Goal: Transaction & Acquisition: Purchase product/service

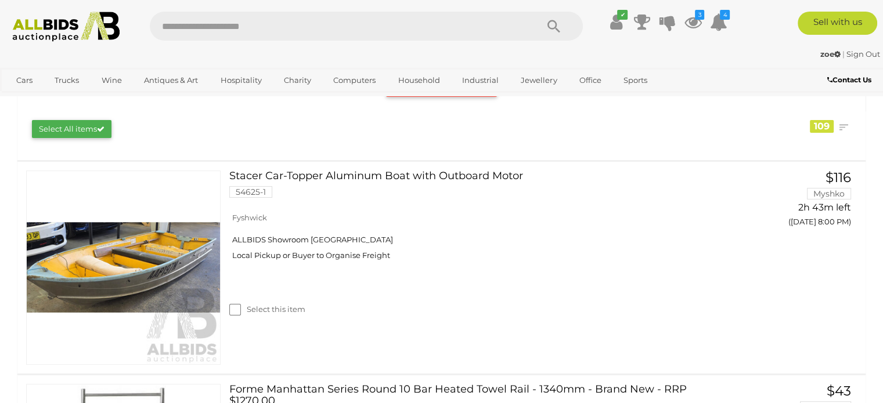
scroll to position [174, 0]
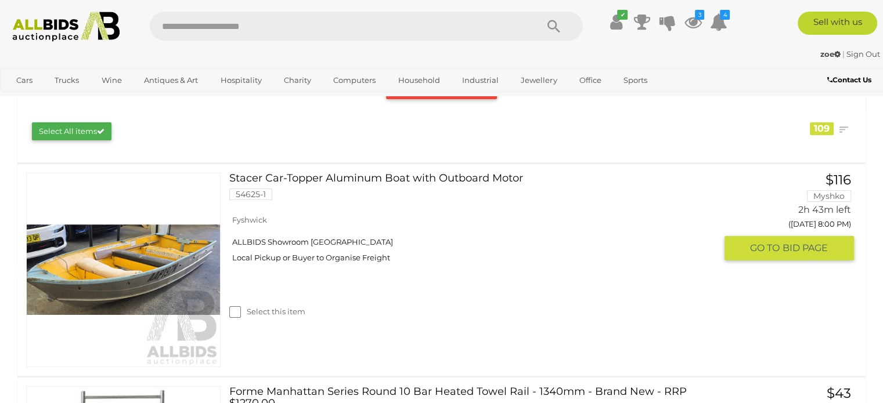
click at [146, 297] on img at bounding box center [123, 270] width 193 height 193
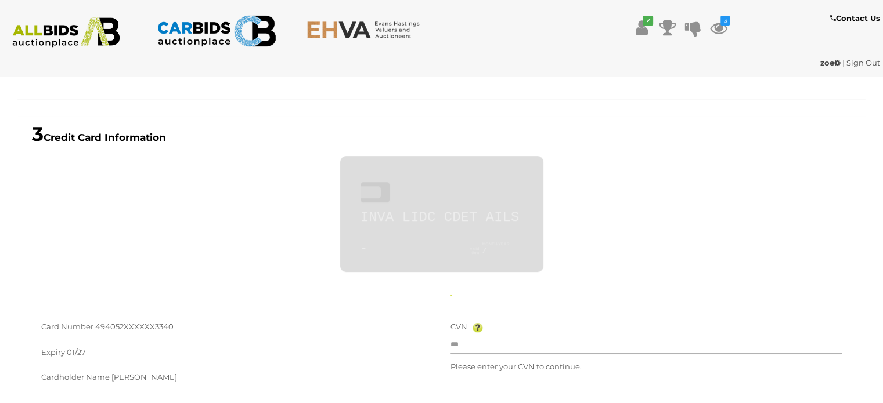
type input "**********"
drag, startPoint x: 666, startPoint y: 162, endPoint x: 654, endPoint y: 169, distance: 13.5
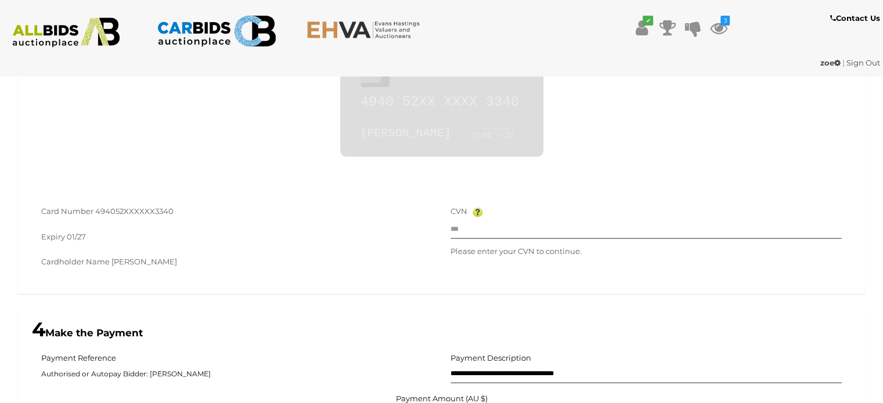
scroll to position [630, 0]
drag, startPoint x: 174, startPoint y: 211, endPoint x: 95, endPoint y: 210, distance: 79.5
click at [95, 210] on div "Card Number 494052XXXXXX3340" at bounding box center [237, 212] width 392 height 16
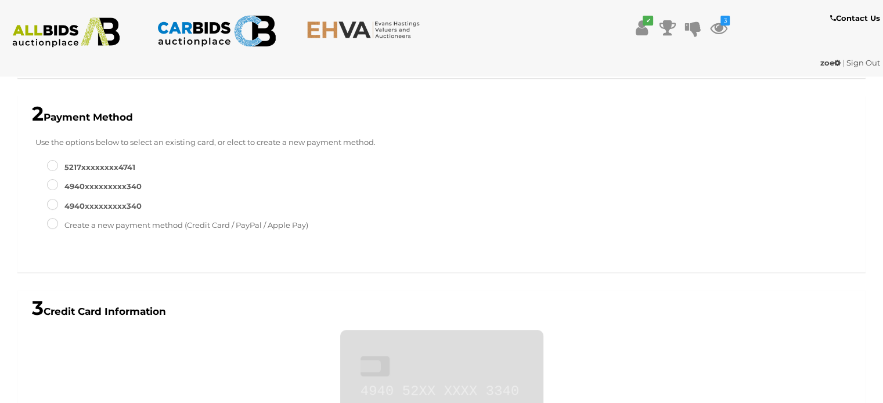
scroll to position [398, 0]
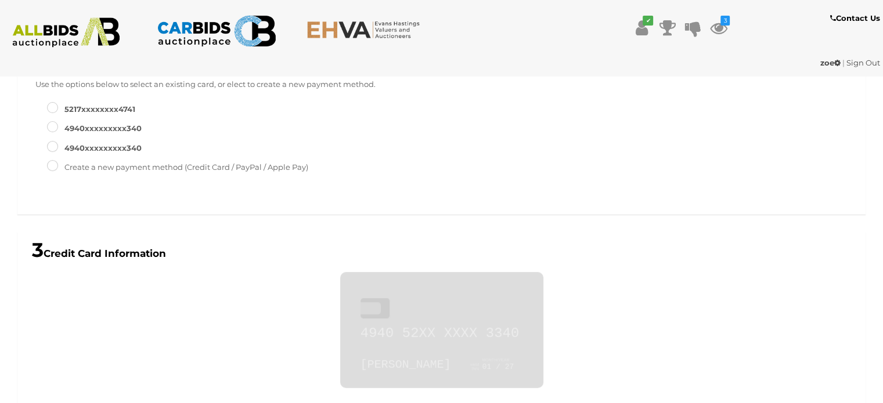
type input "***"
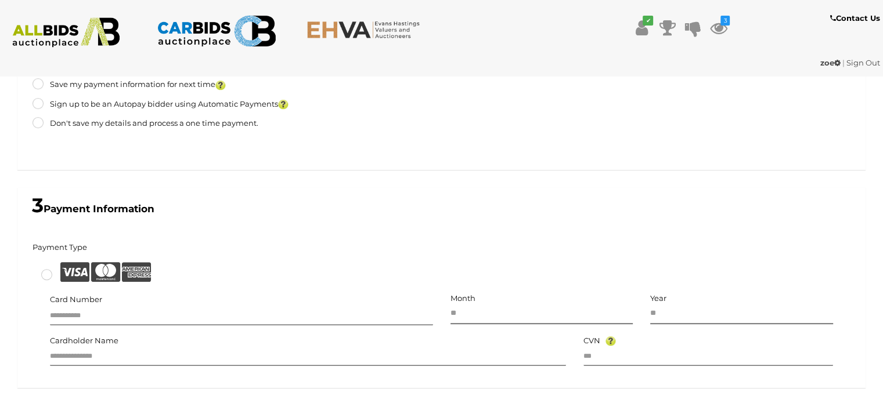
scroll to position [590, 0]
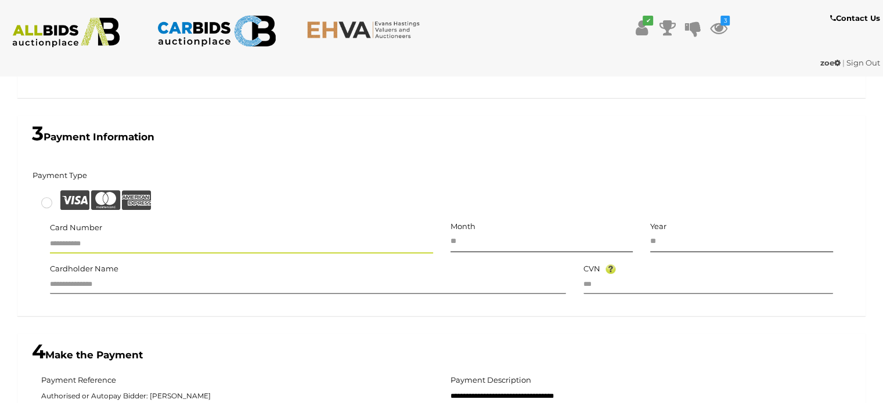
click at [104, 246] on input "text" at bounding box center [241, 244] width 383 height 17
type input "**********"
type input "**"
type input "****"
type input "**********"
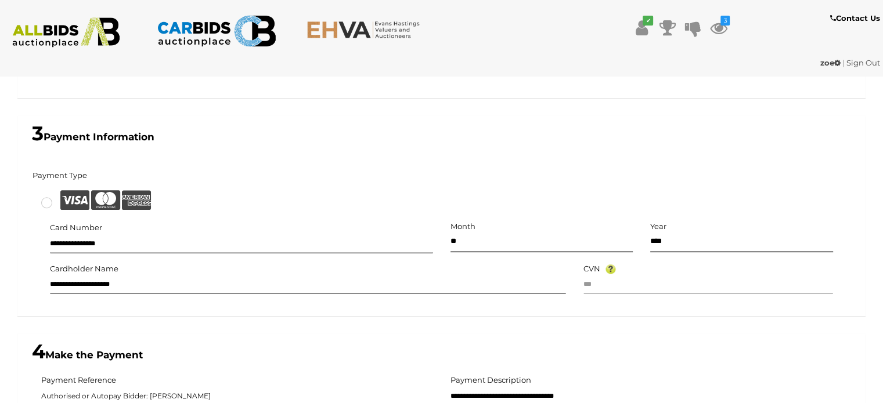
type input "***"
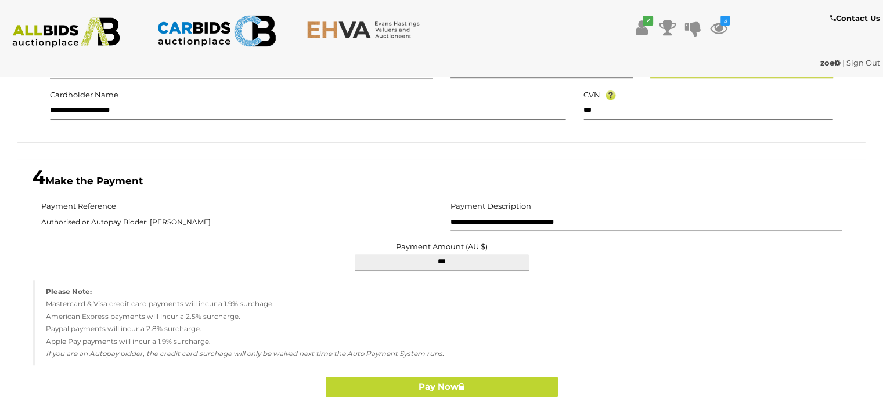
scroll to position [880, 0]
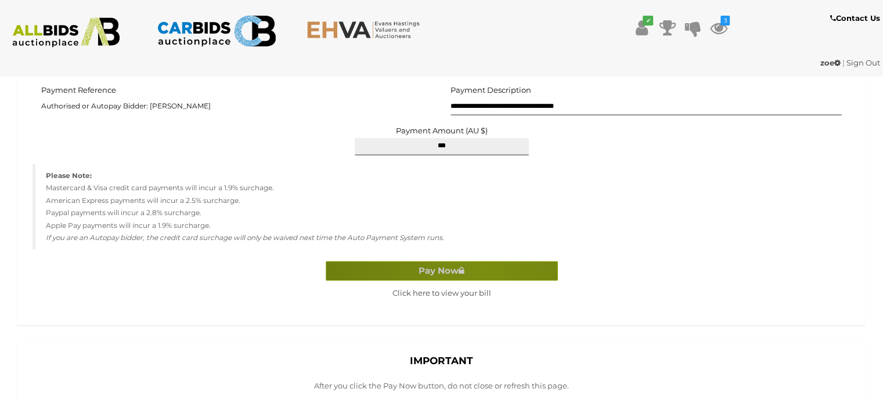
click at [484, 272] on button "Pay Now" at bounding box center [442, 271] width 232 height 20
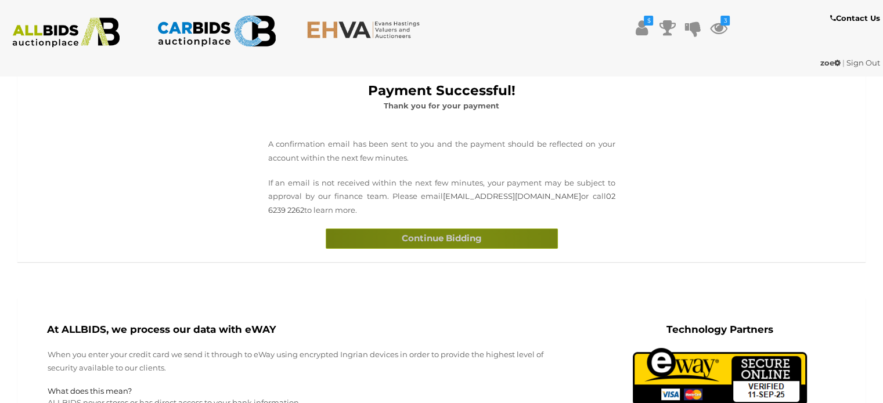
click at [469, 243] on button "Continue Bidding" at bounding box center [442, 239] width 232 height 20
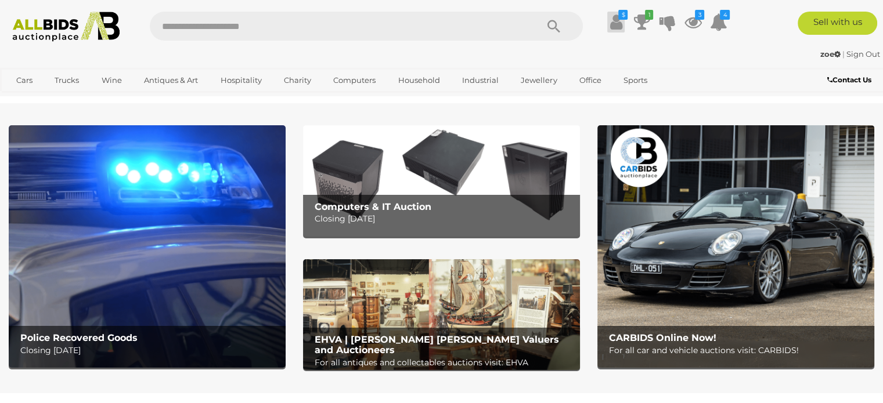
click at [611, 29] on icon at bounding box center [616, 22] width 12 height 21
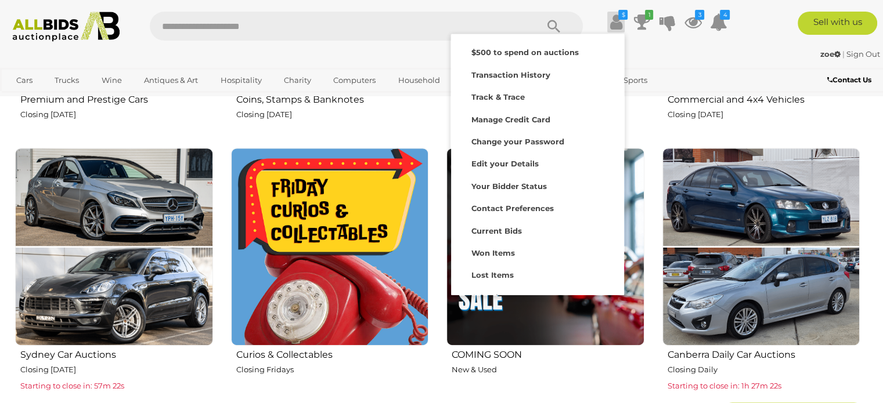
click at [873, 311] on div "Upcoming Auctions Past Auctions Just Listed View All Premium and Prestige Cars …" at bounding box center [442, 136] width 866 height 614
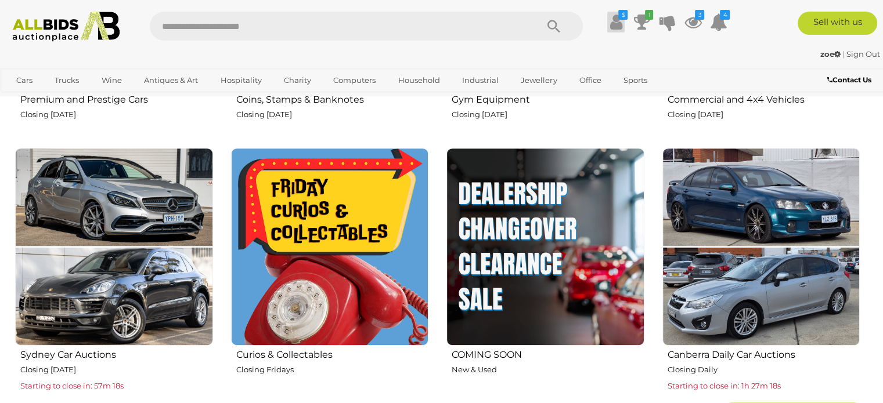
click at [615, 23] on icon at bounding box center [616, 22] width 12 height 21
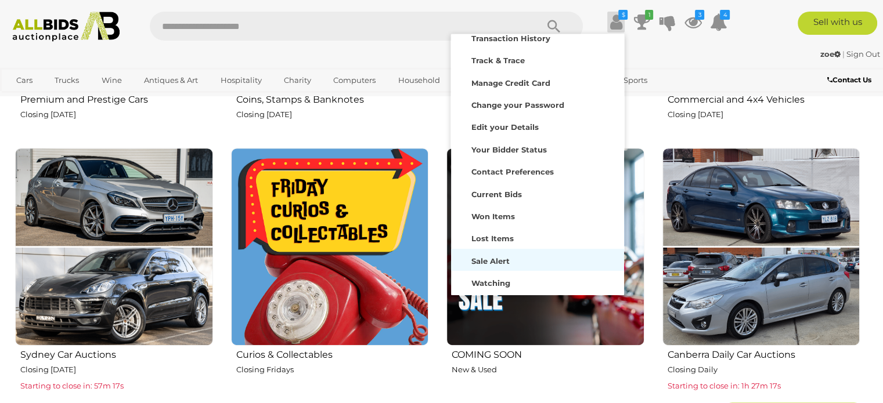
scroll to position [56, 0]
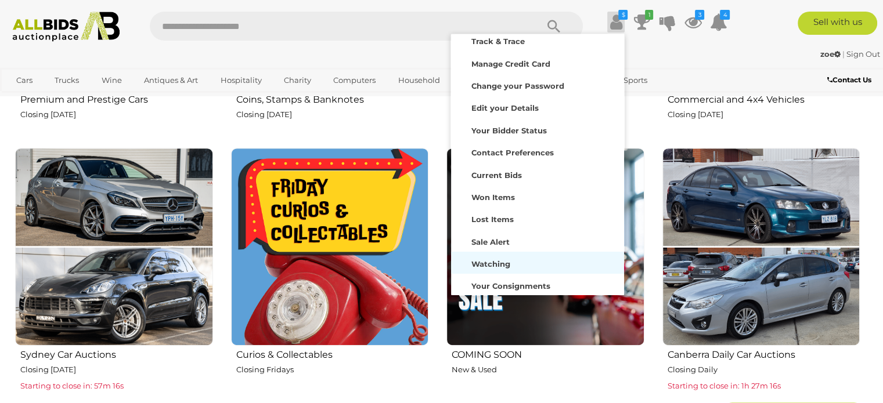
click at [493, 261] on strong "Watching" at bounding box center [490, 263] width 39 height 9
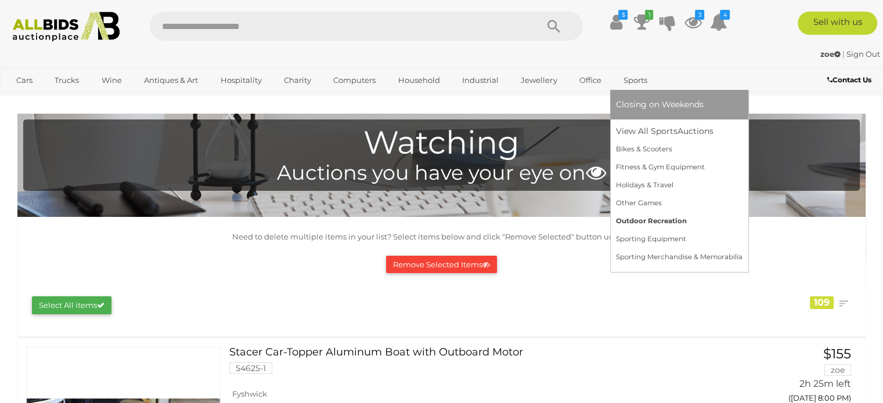
click at [669, 225] on link "Outdoor Recreation" at bounding box center [679, 221] width 127 height 18
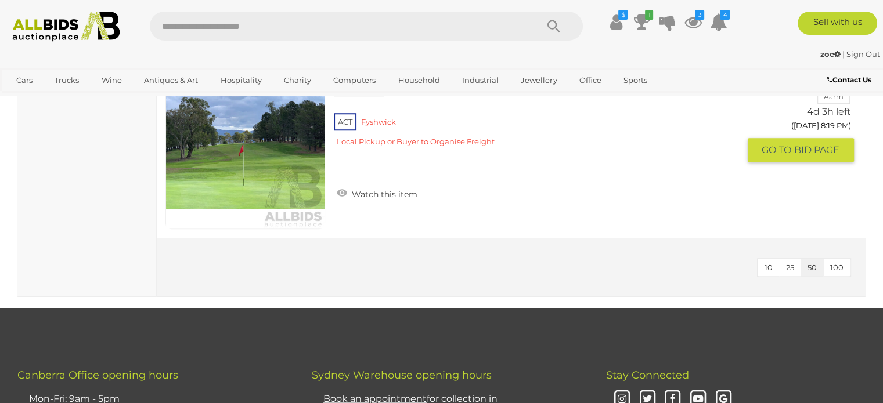
scroll to position [871, 0]
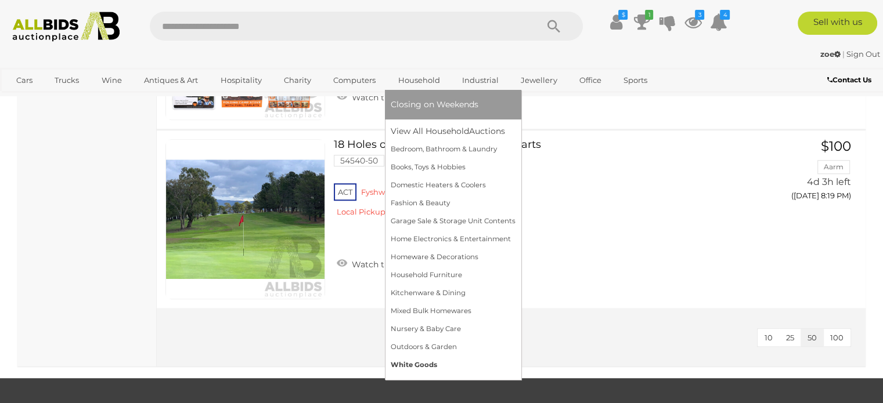
click at [416, 369] on link "White Goods" at bounding box center [453, 365] width 125 height 18
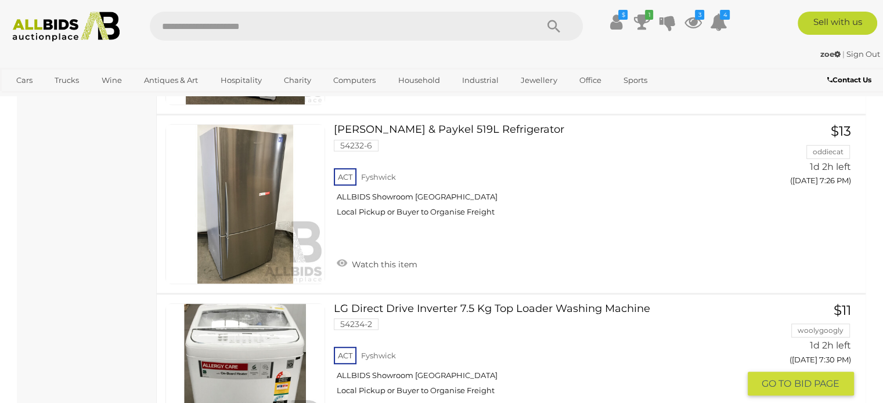
scroll to position [639, 0]
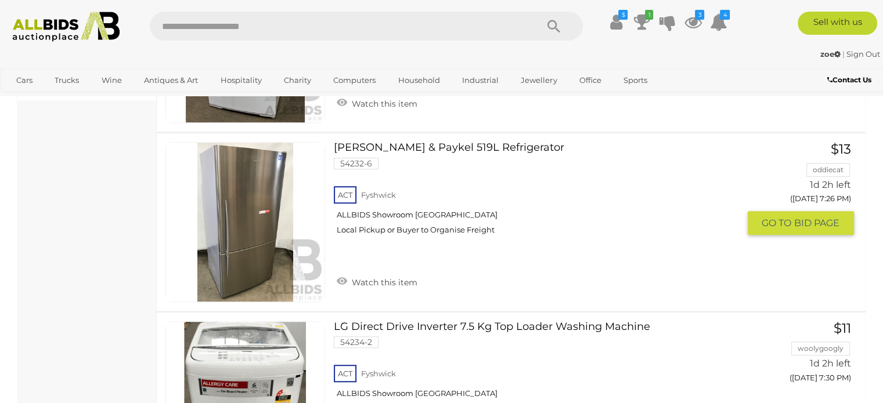
click at [266, 230] on img at bounding box center [245, 222] width 158 height 158
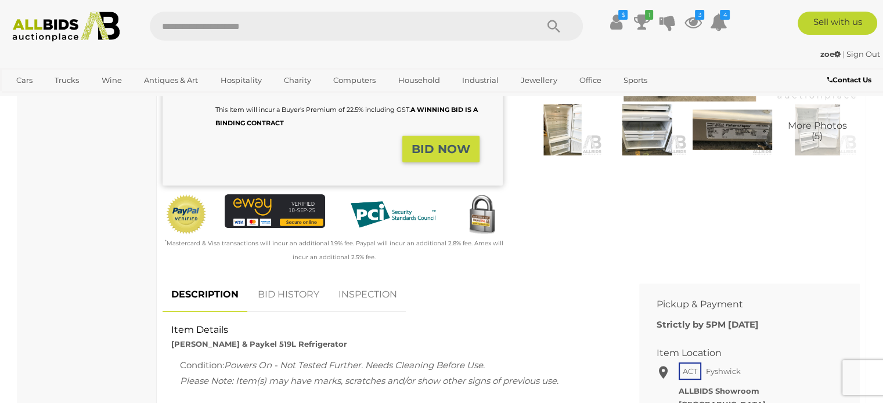
scroll to position [174, 0]
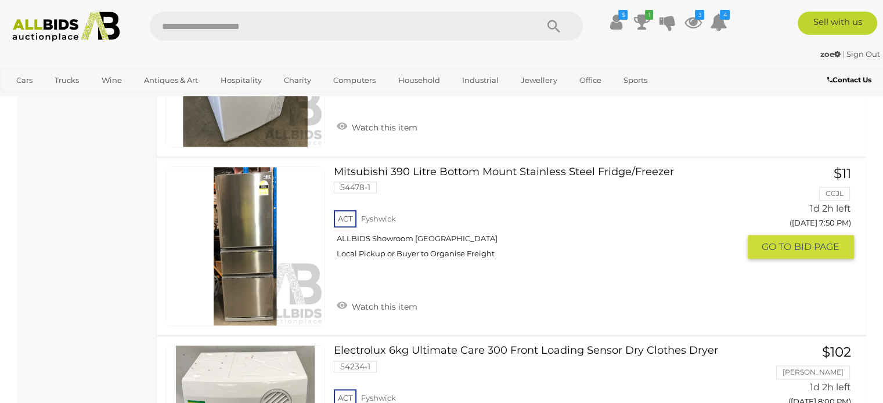
scroll to position [1684, 0]
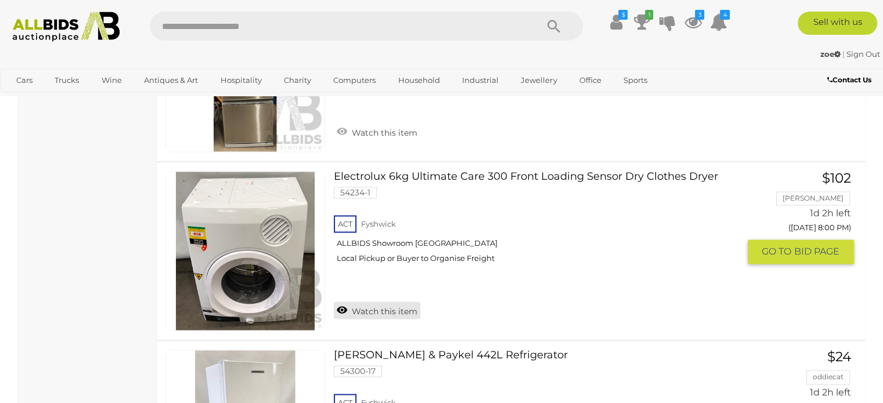
click at [387, 302] on link "Watch this item" at bounding box center [377, 310] width 86 height 17
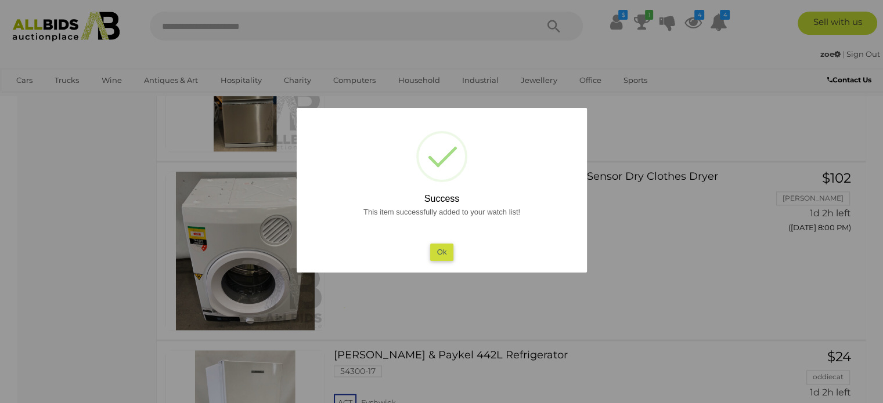
click at [446, 253] on button "Ok" at bounding box center [442, 252] width 24 height 17
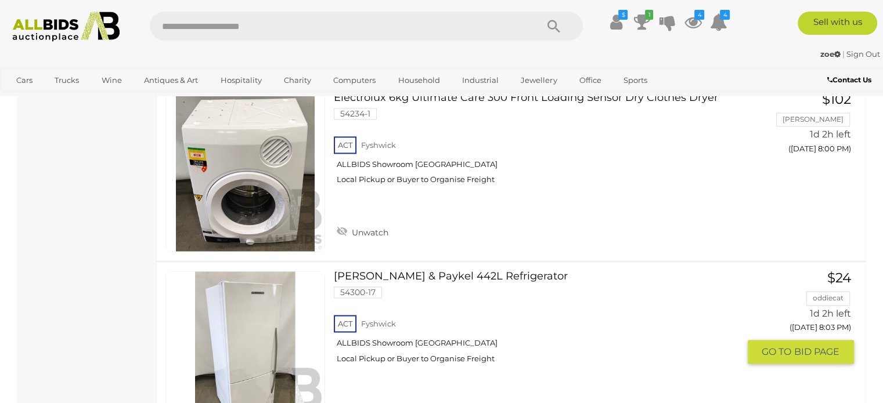
scroll to position [1858, 0]
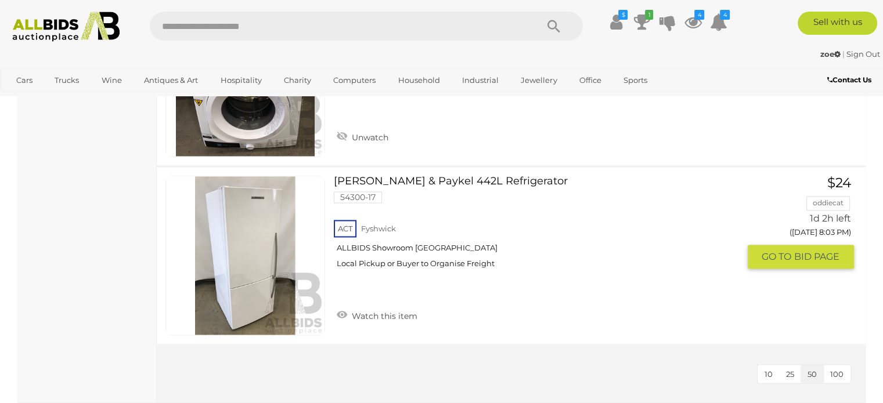
click at [378, 307] on link "Watch this item" at bounding box center [377, 315] width 86 height 17
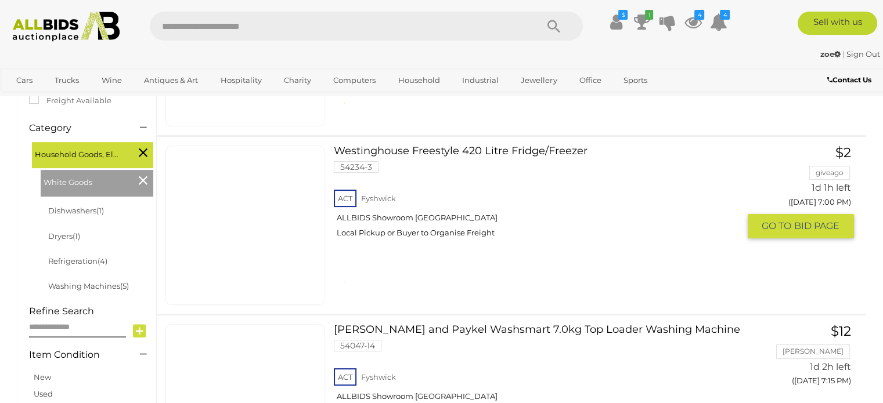
scroll to position [174, 0]
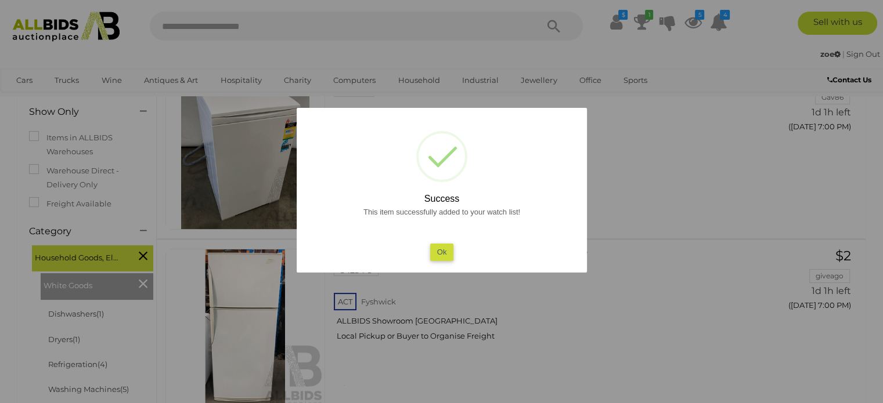
drag, startPoint x: 445, startPoint y: 257, endPoint x: 460, endPoint y: 263, distance: 16.4
click at [446, 257] on button "Ok" at bounding box center [442, 252] width 24 height 17
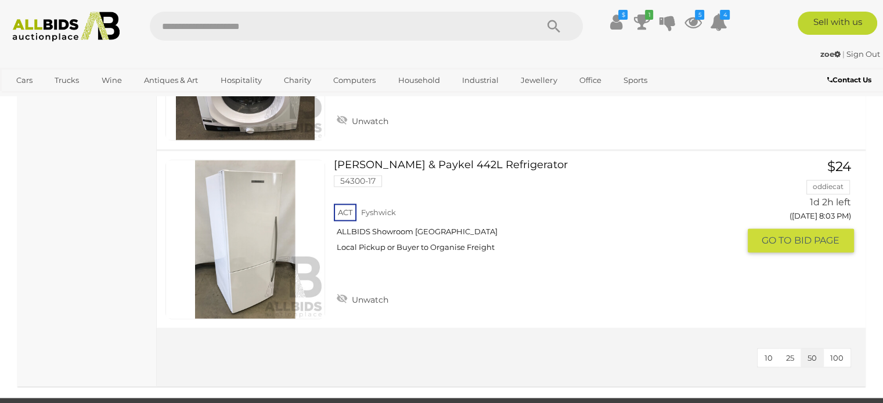
scroll to position [1800, 0]
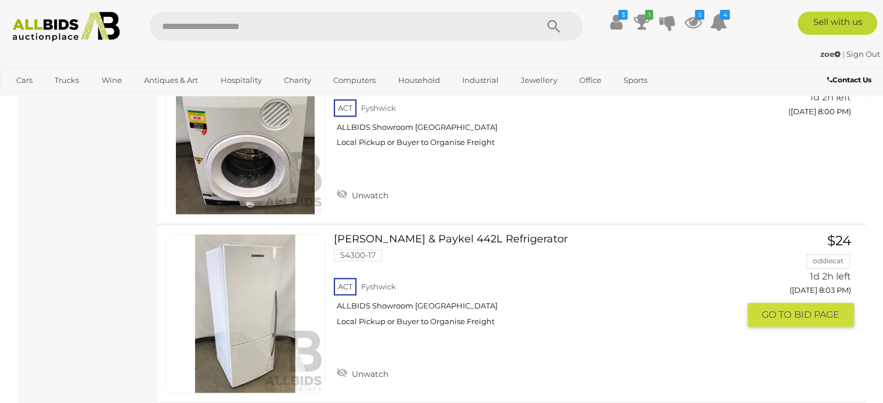
click at [257, 330] on img at bounding box center [245, 314] width 158 height 158
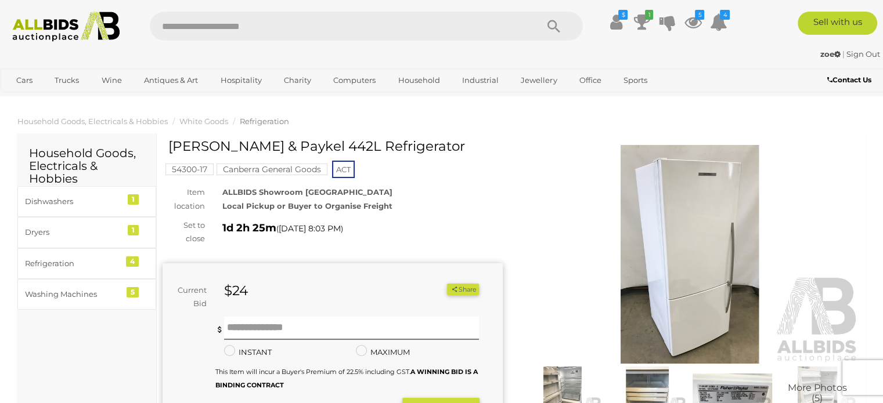
scroll to position [116, 0]
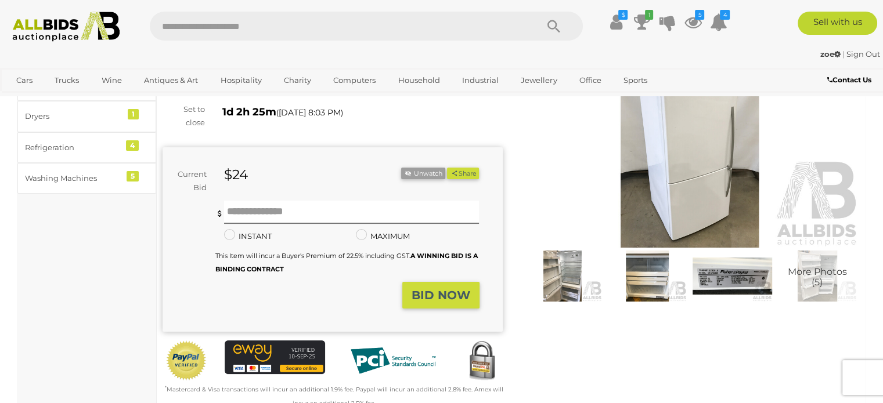
click at [570, 289] on img at bounding box center [562, 276] width 79 height 51
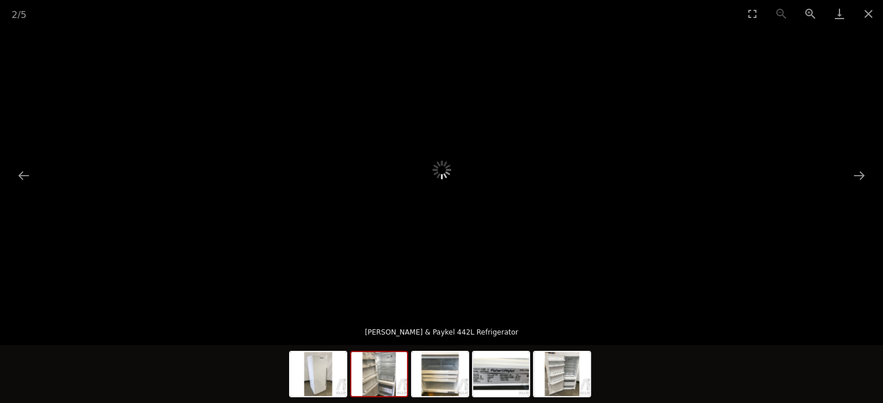
click at [377, 383] on img at bounding box center [379, 374] width 56 height 44
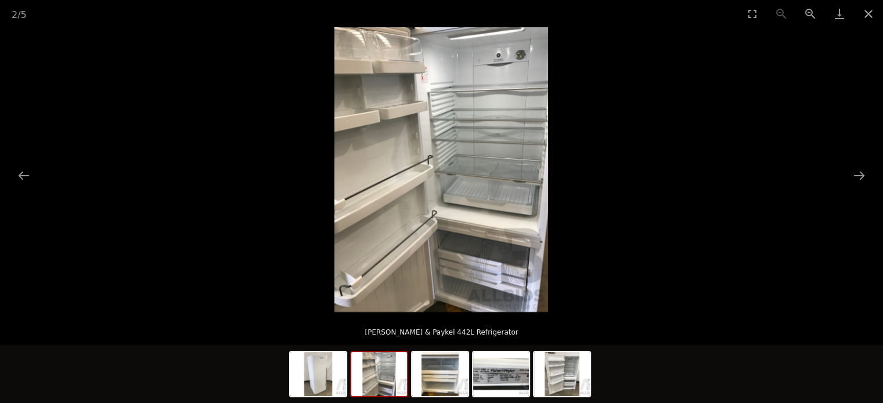
scroll to position [232, 0]
click at [543, 383] on img at bounding box center [562, 374] width 56 height 44
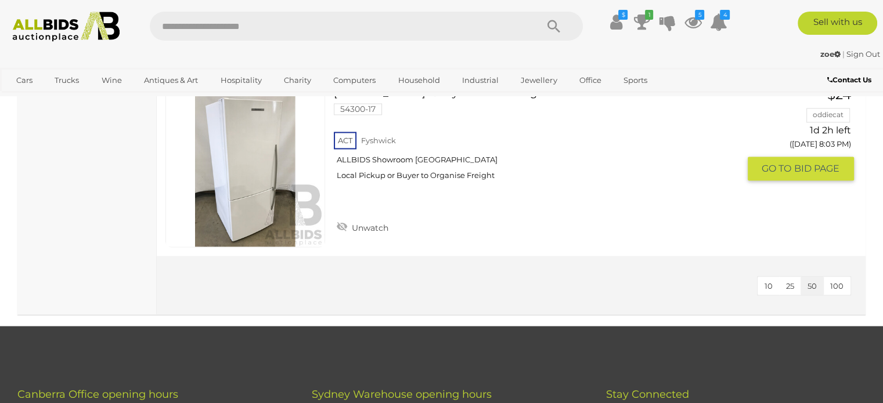
scroll to position [1800, 0]
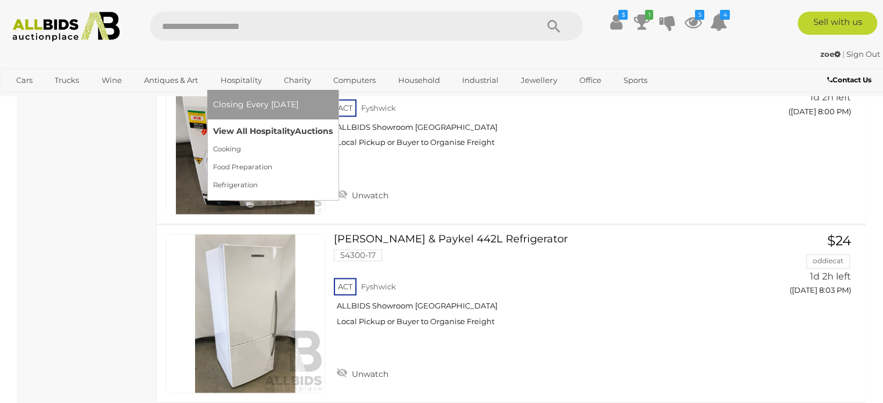
click at [264, 131] on link "View All Hospitality Auctions" at bounding box center [273, 131] width 120 height 18
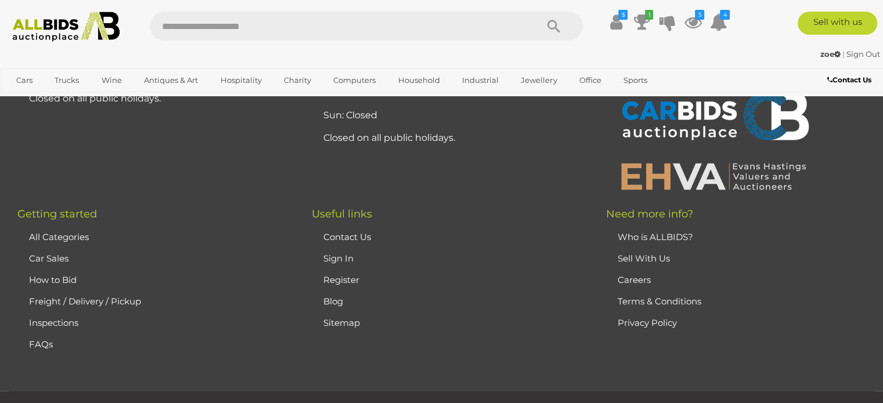
scroll to position [3110, 0]
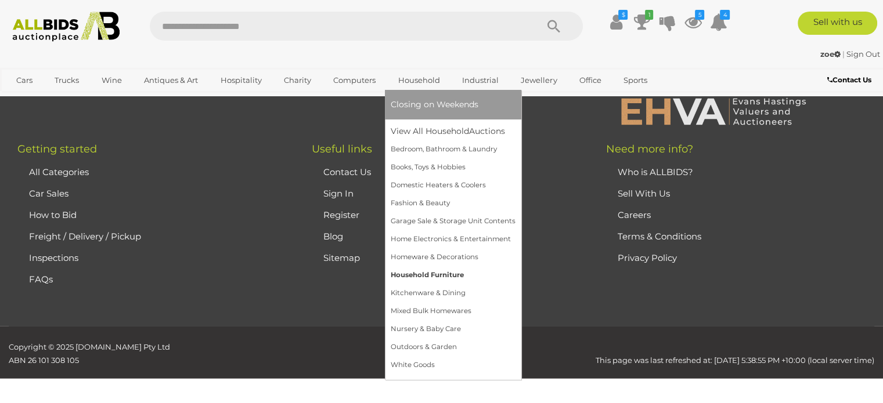
click at [443, 275] on link "Household Furniture" at bounding box center [453, 275] width 125 height 18
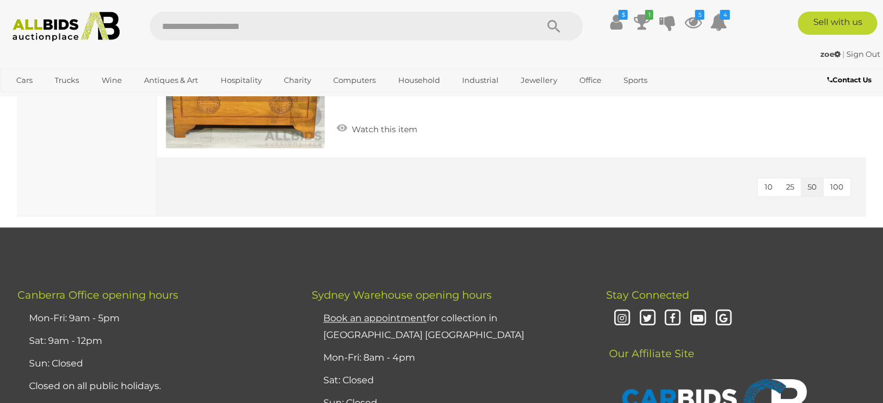
scroll to position [1393, 0]
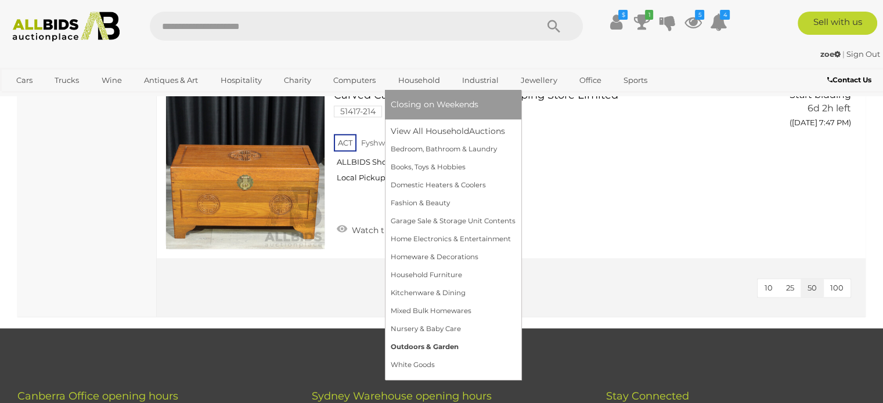
click at [439, 343] on link "Outdoors & Garden" at bounding box center [453, 347] width 125 height 18
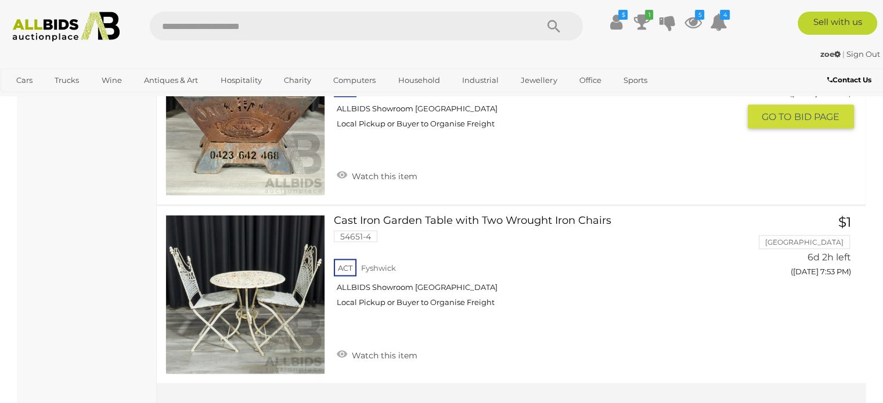
scroll to position [2206, 0]
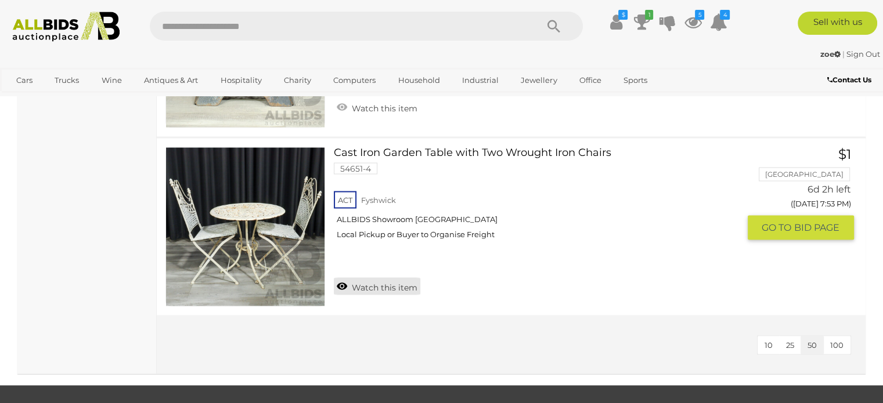
click at [381, 285] on link "Watch this item" at bounding box center [377, 285] width 86 height 17
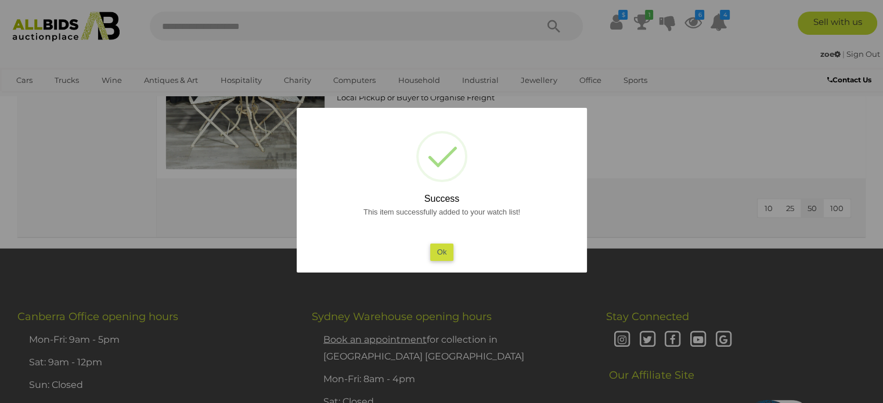
scroll to position [2322, 0]
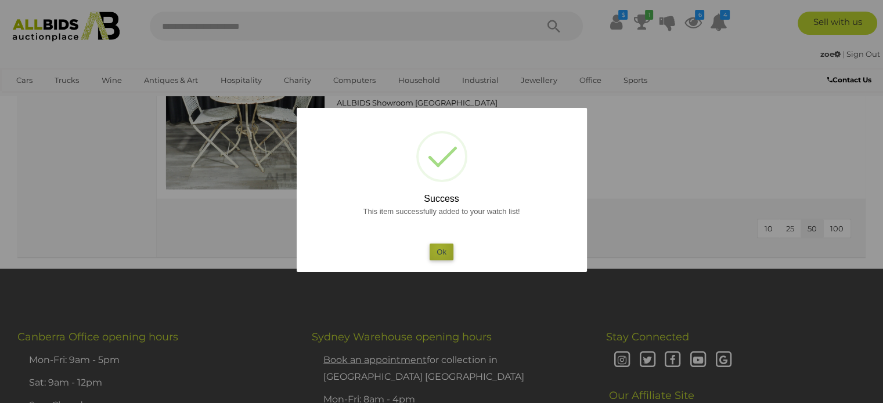
click at [439, 251] on button "Ok" at bounding box center [442, 252] width 24 height 17
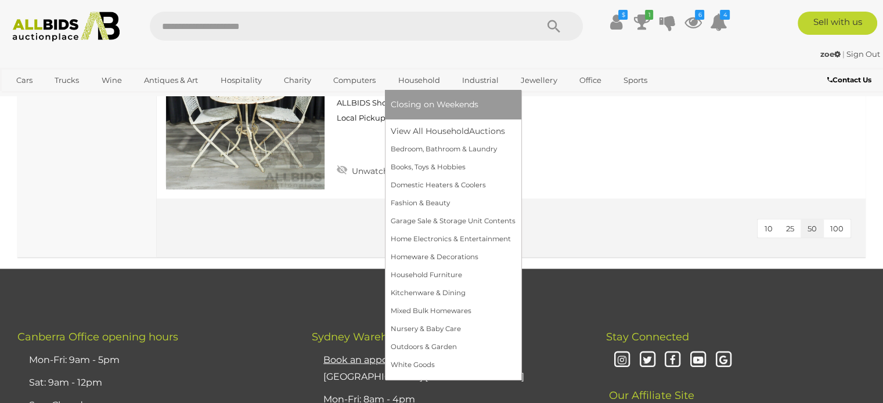
click at [416, 78] on link "Household" at bounding box center [419, 80] width 57 height 19
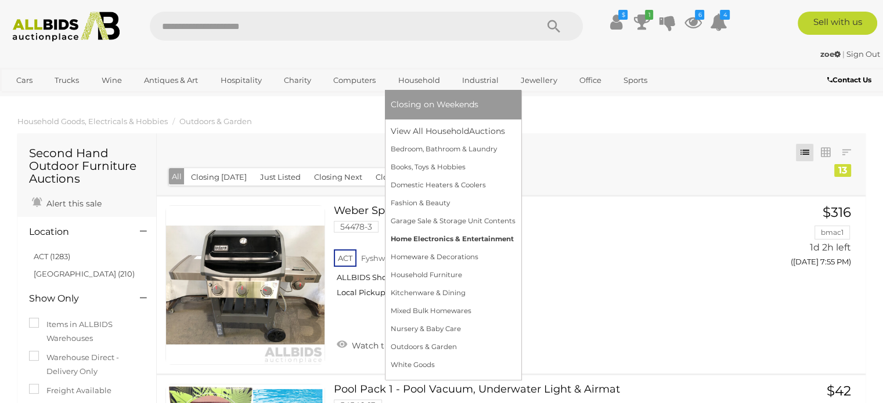
click at [437, 239] on link "Home Electronics & Entertainment" at bounding box center [453, 239] width 125 height 18
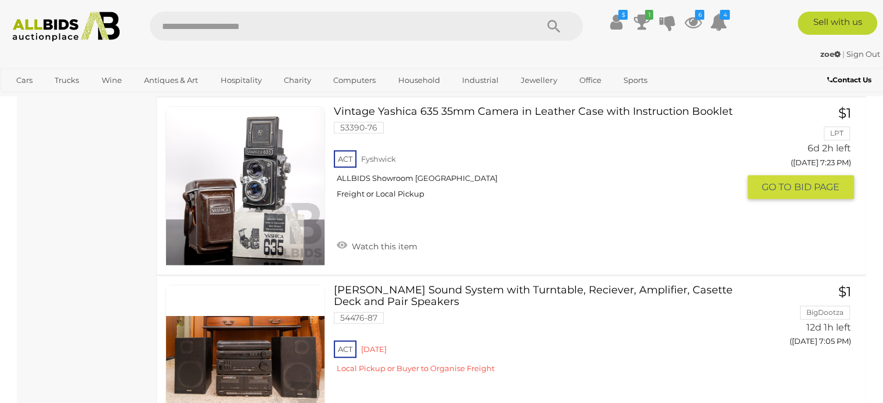
scroll to position [5283, 0]
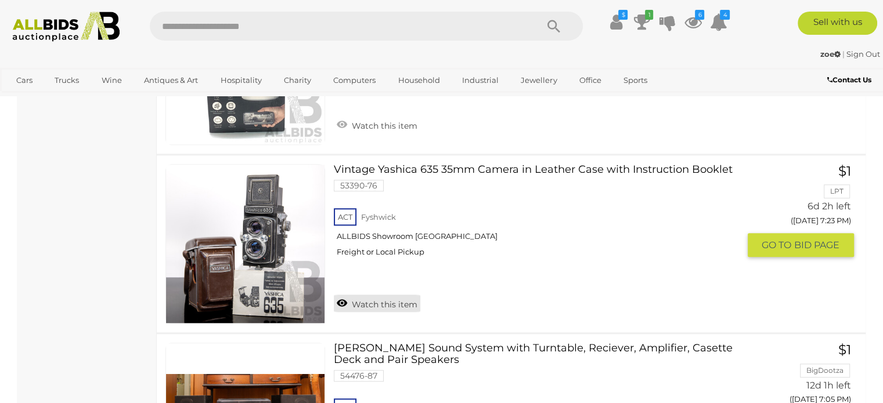
click at [396, 295] on link "Watch this item" at bounding box center [377, 303] width 86 height 17
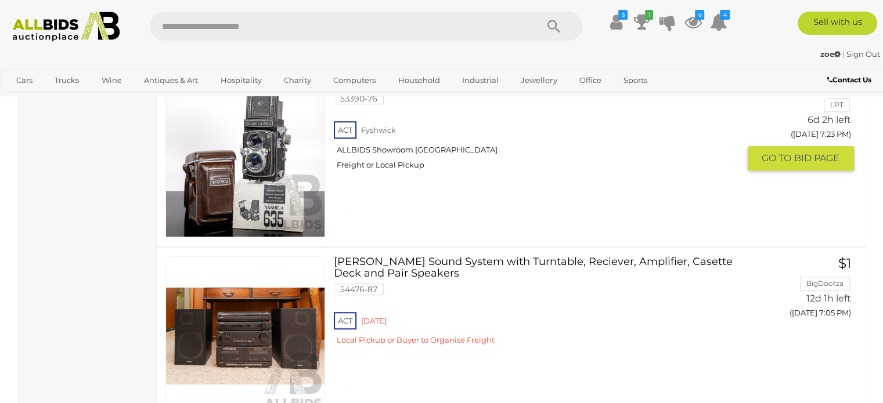
scroll to position [5341, 0]
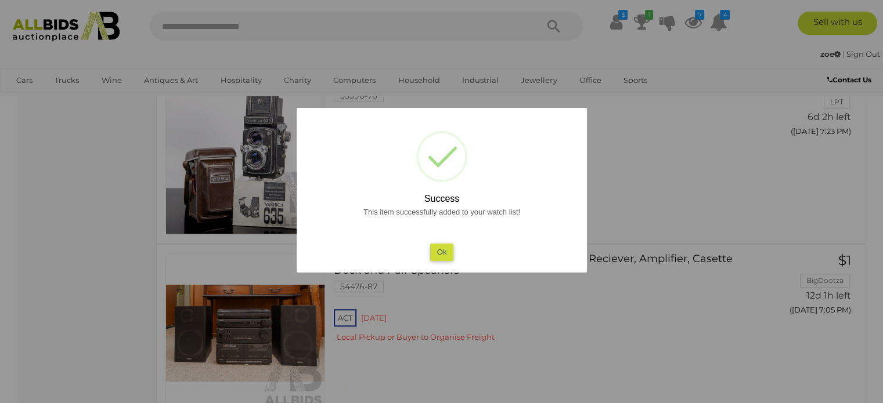
click at [445, 250] on button "Ok" at bounding box center [442, 252] width 24 height 17
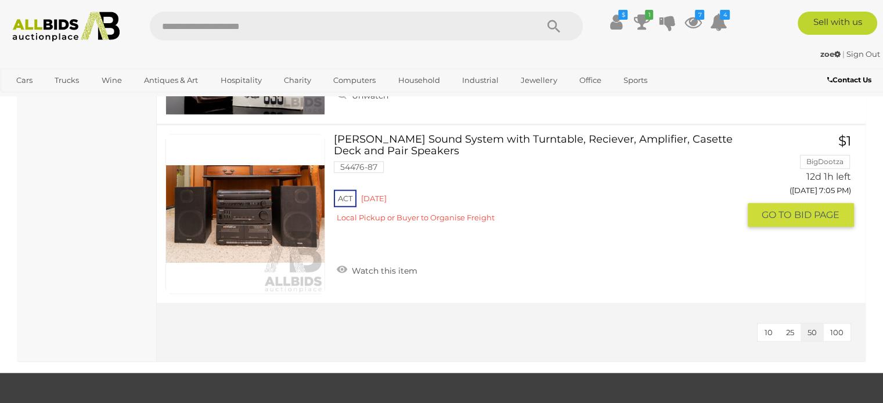
scroll to position [5515, 0]
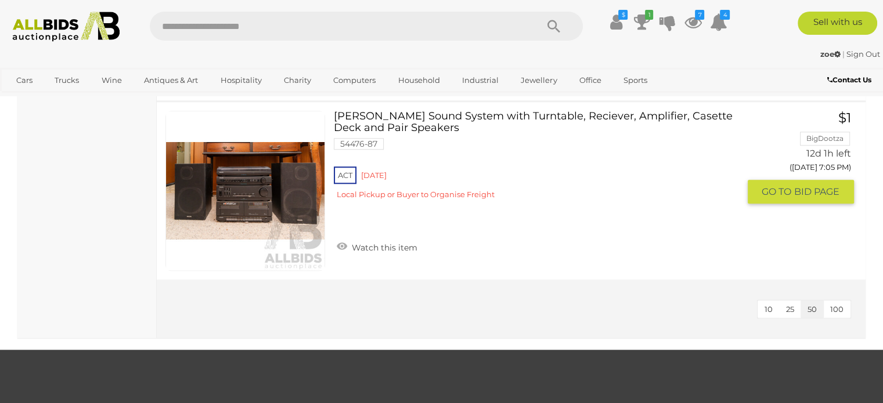
click at [376, 164] on div "ACT Red Hill Local Pickup or Buyer to Organise Freight" at bounding box center [536, 186] width 405 height 45
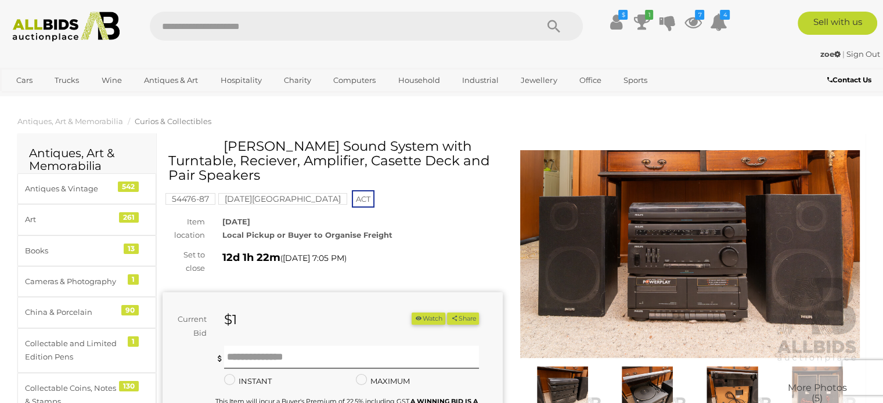
click at [261, 205] on mark "[DATE][GEOGRAPHIC_DATA]" at bounding box center [282, 199] width 129 height 12
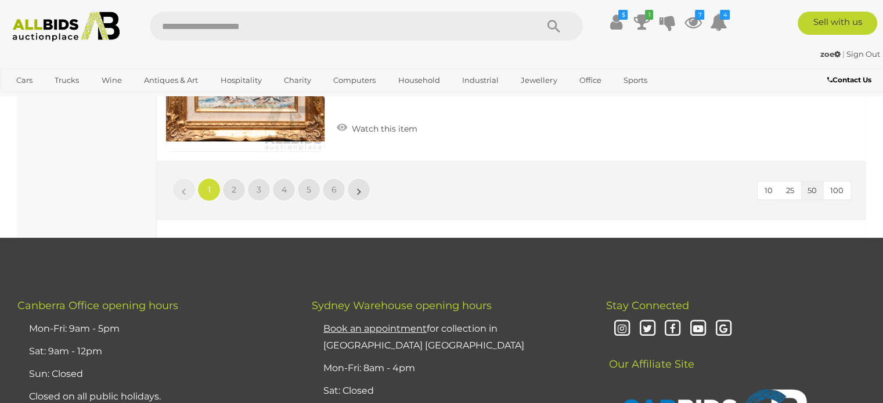
scroll to position [8882, 0]
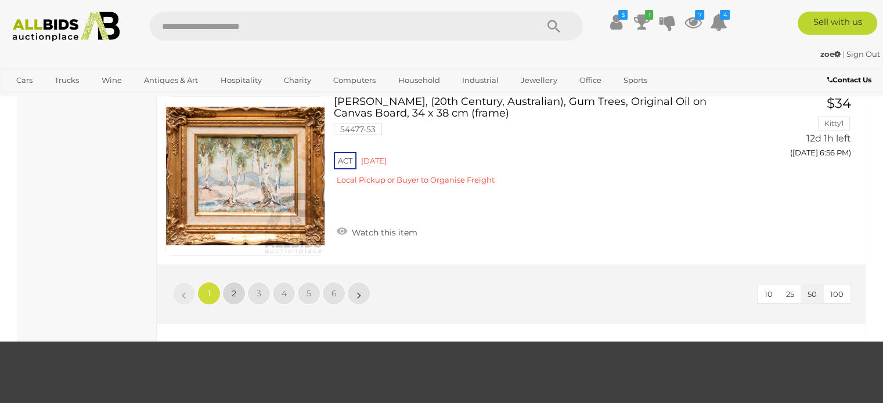
click at [235, 289] on span "2" at bounding box center [234, 294] width 5 height 10
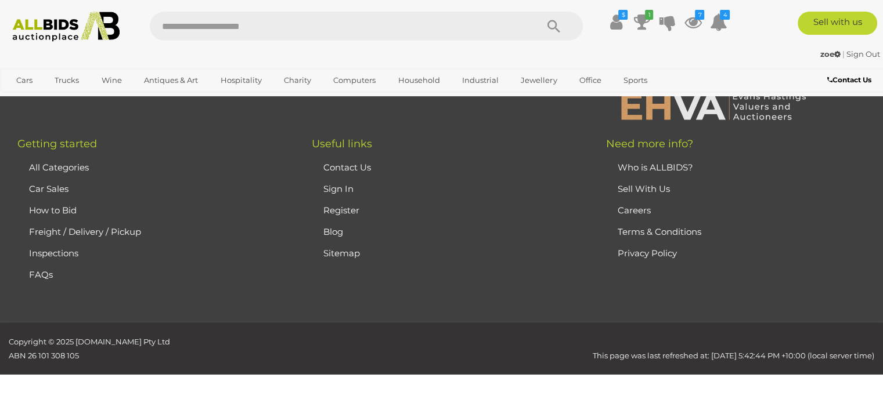
scroll to position [59, 0]
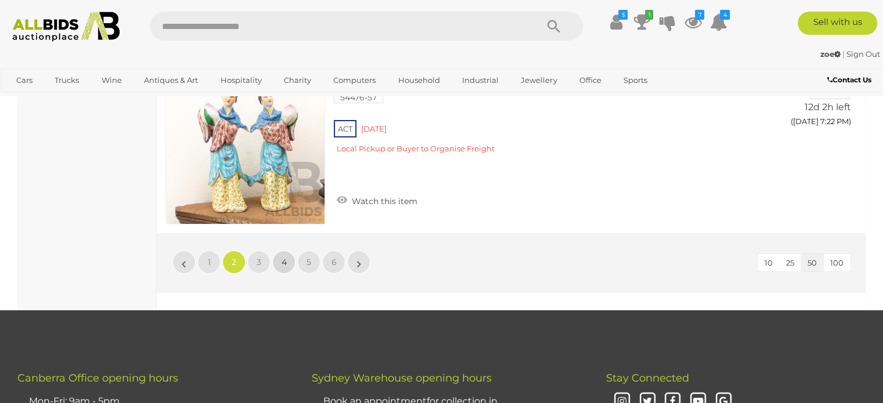
scroll to position [8905, 0]
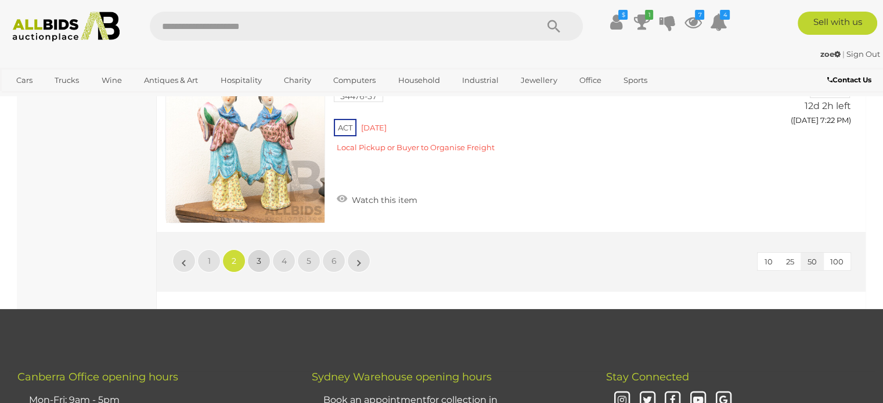
click at [259, 256] on span "3" at bounding box center [259, 261] width 5 height 10
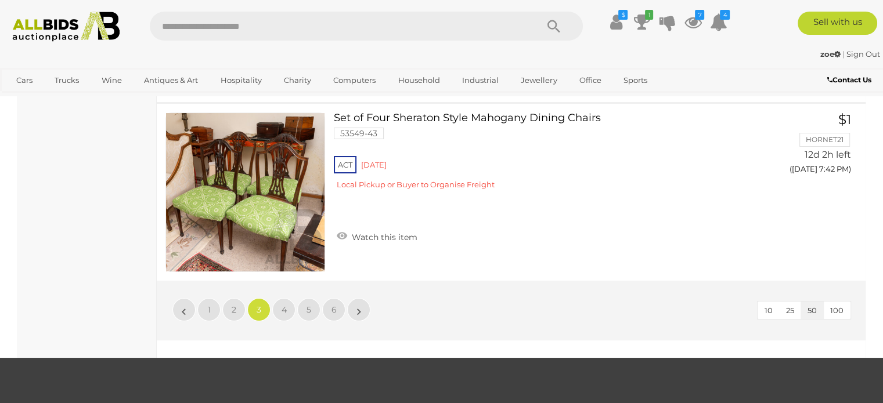
scroll to position [8941, 0]
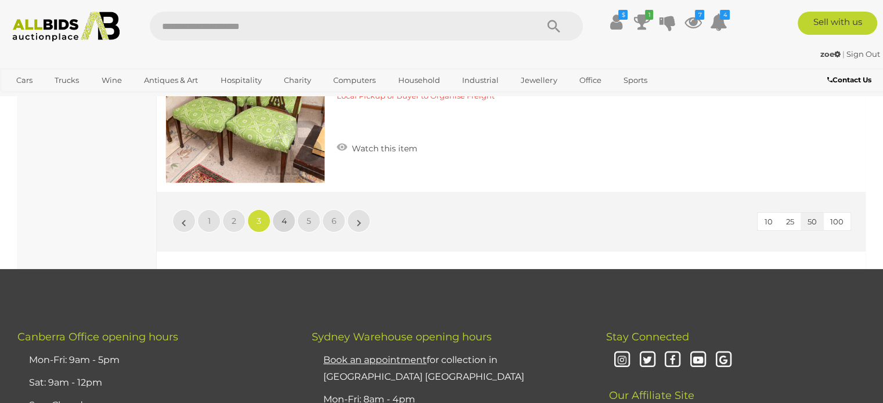
click at [284, 210] on link "4" at bounding box center [283, 221] width 23 height 23
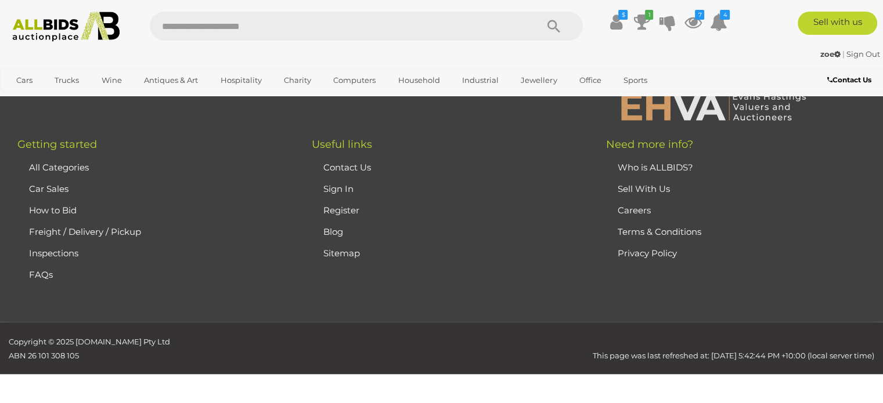
scroll to position [59, 0]
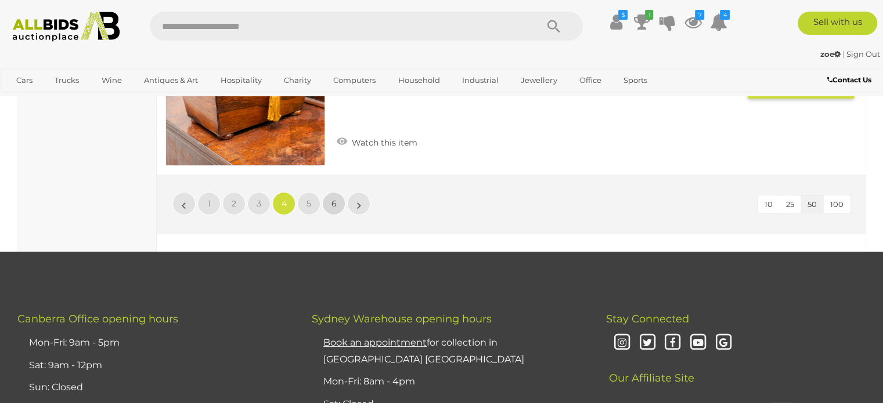
scroll to position [8883, 0]
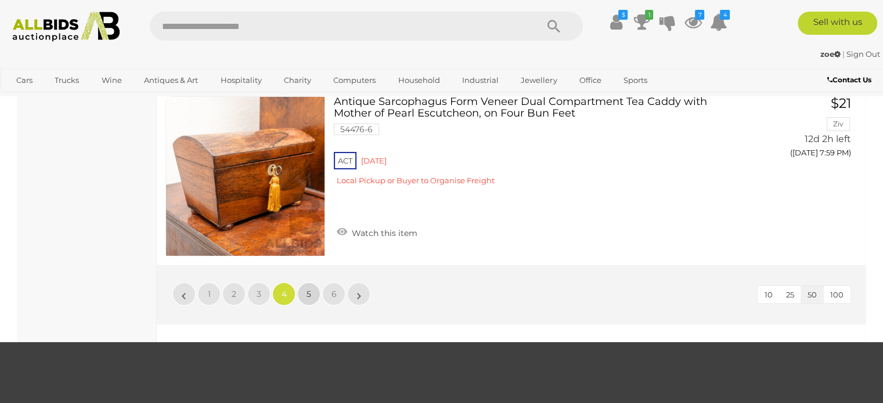
click at [309, 289] on span "5" at bounding box center [309, 294] width 5 height 10
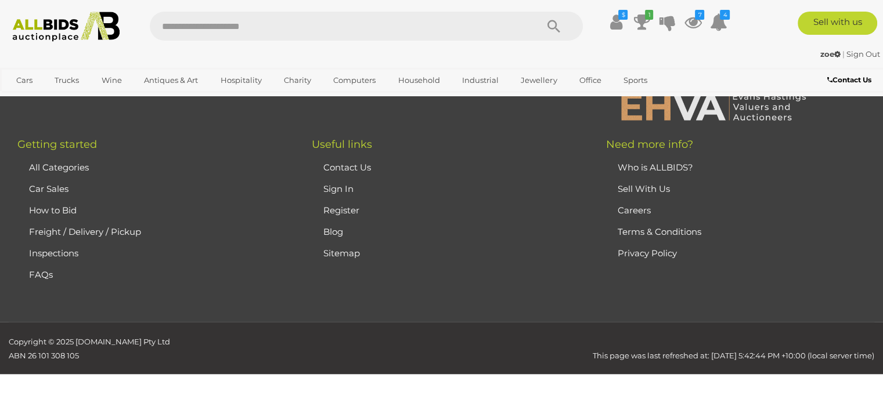
scroll to position [59, 0]
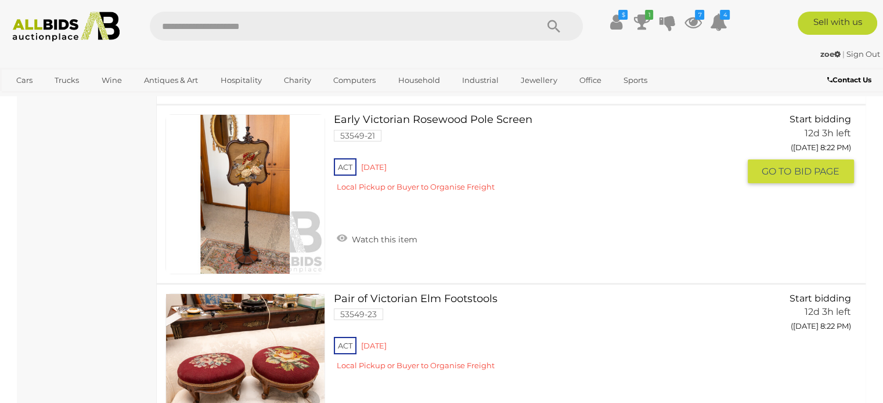
scroll to position [8767, 0]
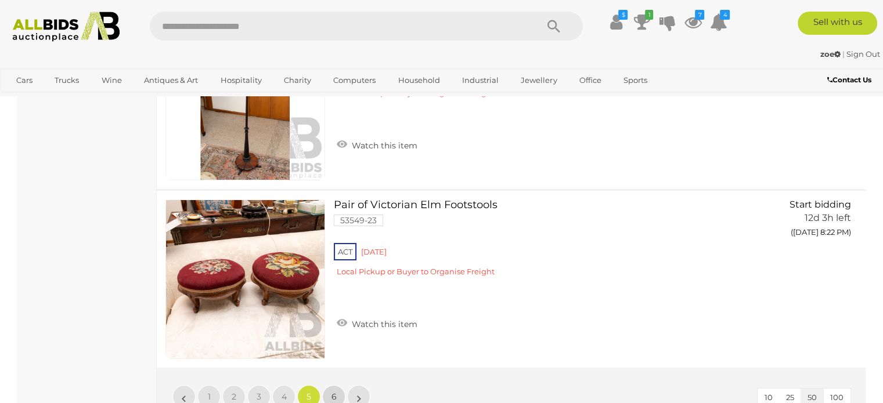
click at [339, 385] on link "6" at bounding box center [333, 396] width 23 height 23
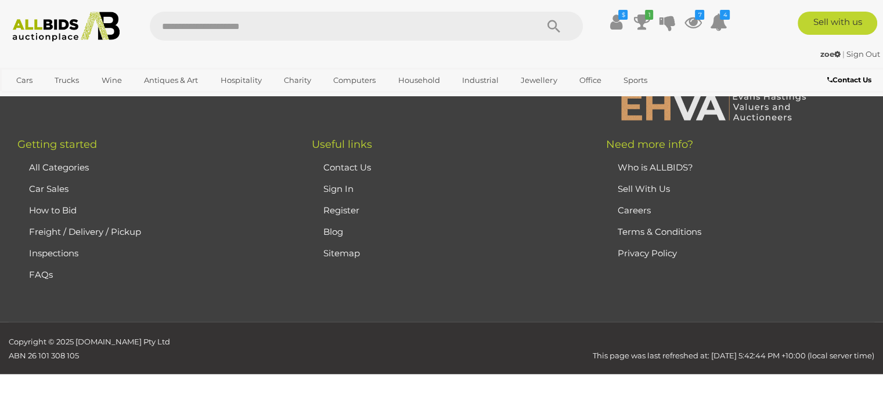
scroll to position [59, 0]
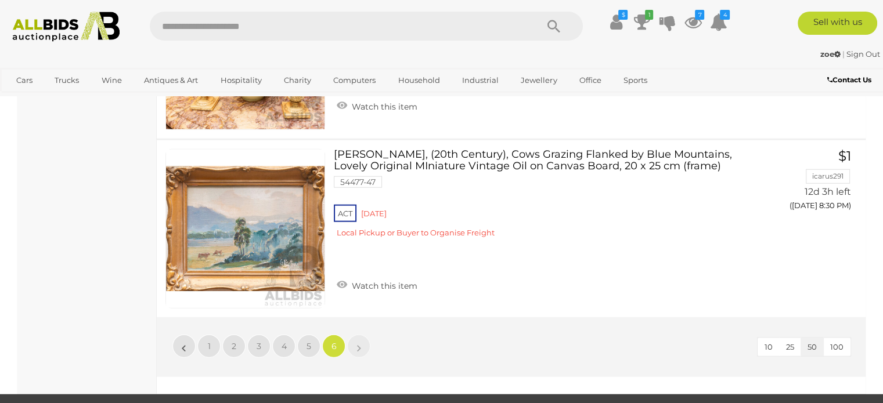
scroll to position [2903, 0]
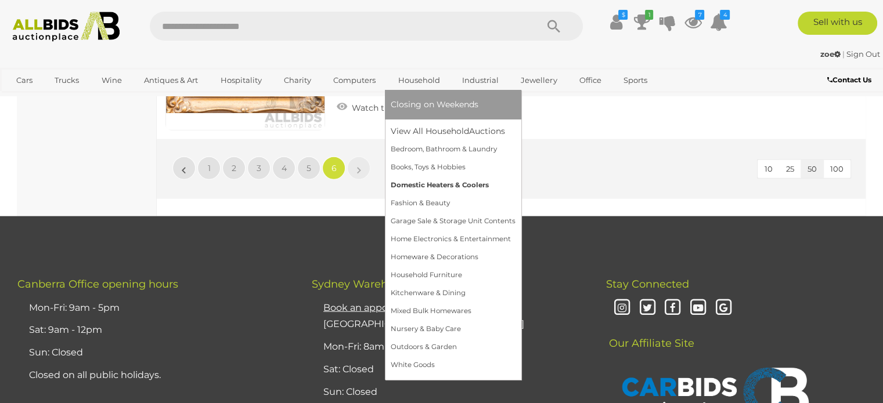
click at [419, 190] on link "Domestic Heaters & Coolers" at bounding box center [453, 185] width 125 height 18
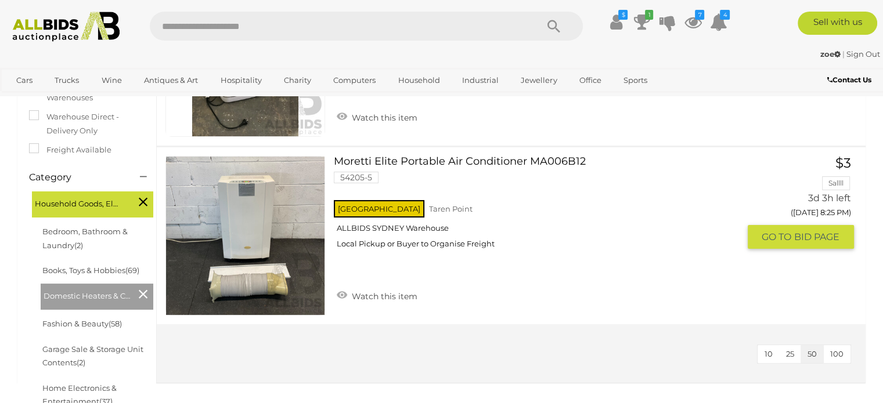
scroll to position [348, 0]
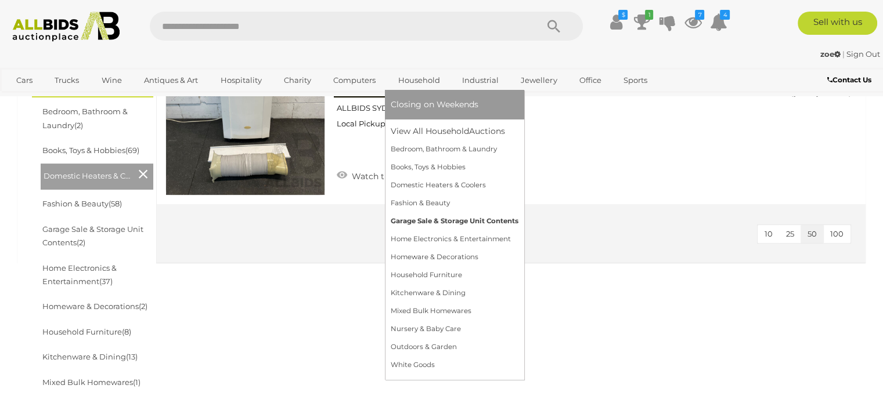
click at [434, 219] on link "Garage Sale & Storage Unit Contents" at bounding box center [455, 221] width 128 height 18
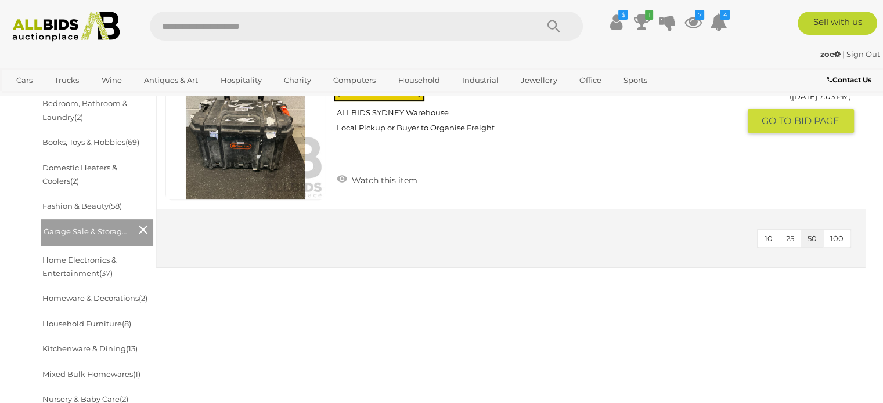
scroll to position [464, 0]
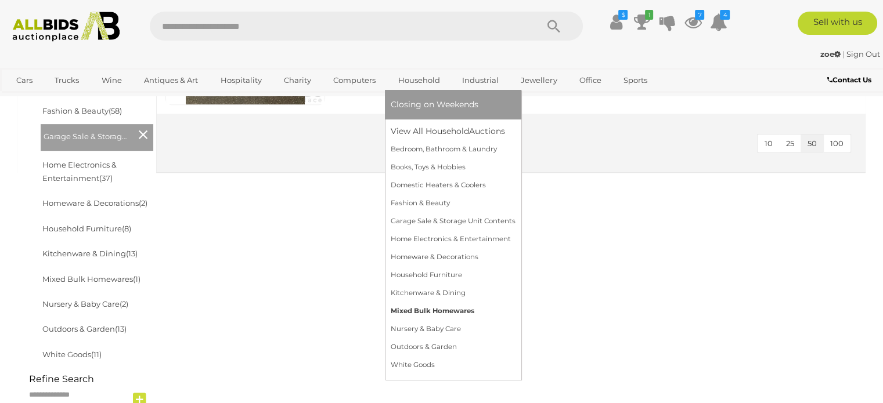
click at [427, 308] on link "Mixed Bulk Homewares" at bounding box center [453, 311] width 125 height 18
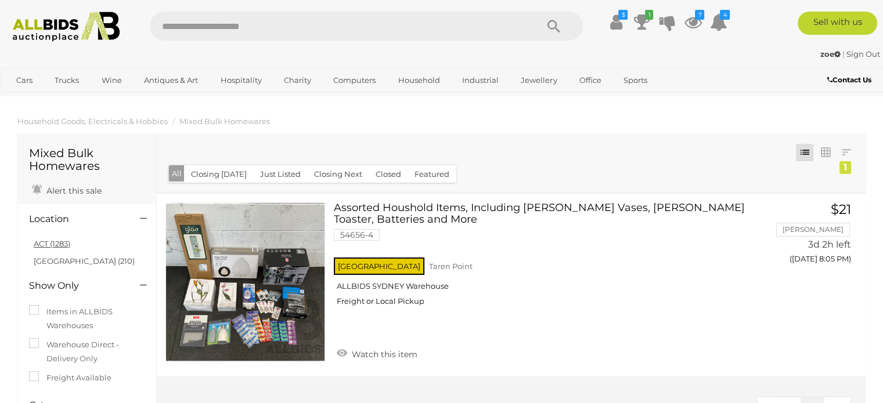
click at [41, 240] on link "ACT (1283)" at bounding box center [52, 243] width 37 height 9
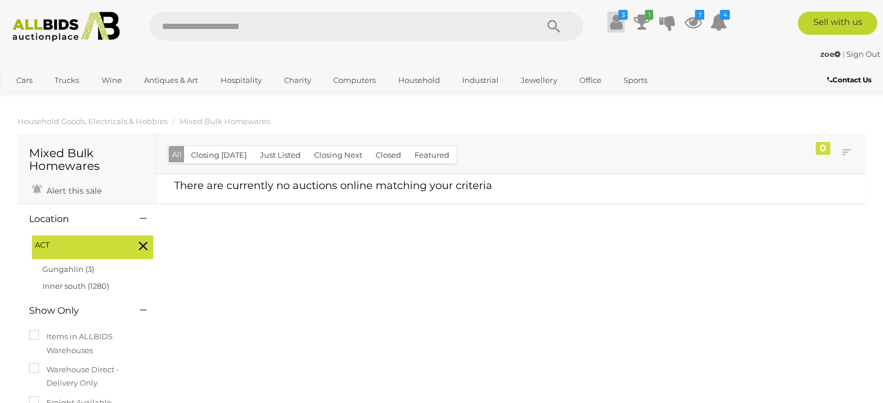
click at [618, 23] on icon at bounding box center [616, 22] width 12 height 21
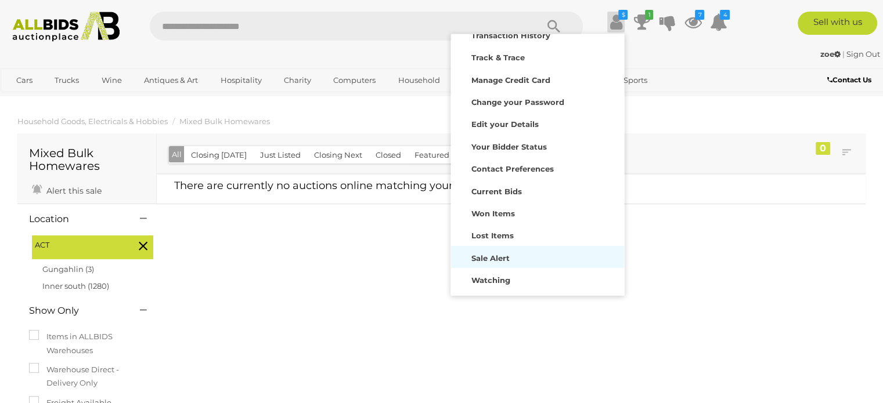
scroll to position [56, 0]
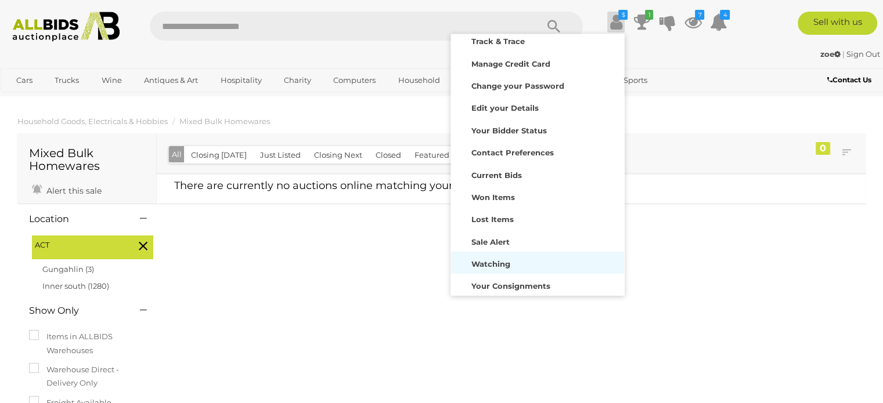
click at [499, 263] on strong "Watching" at bounding box center [490, 263] width 39 height 9
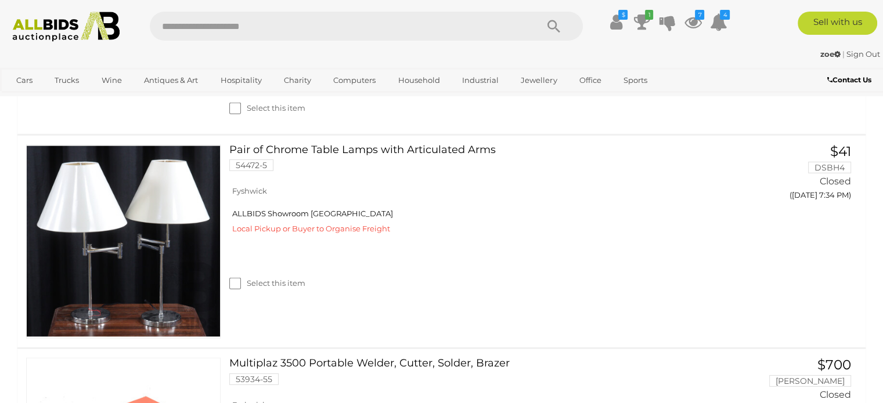
scroll to position [3425, 0]
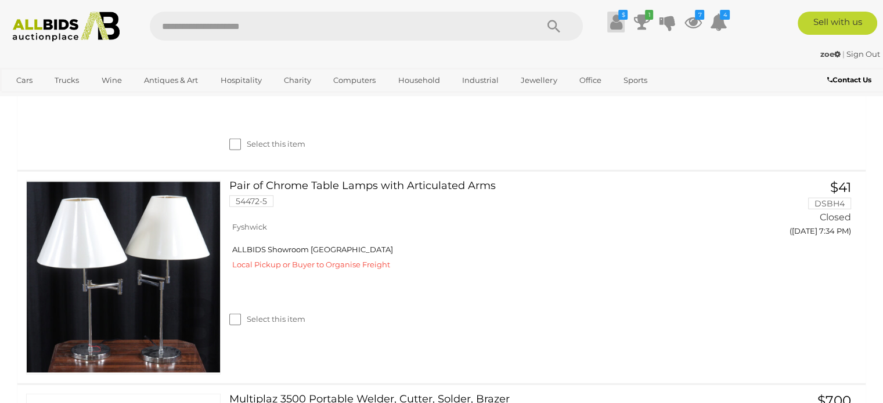
click at [611, 20] on icon at bounding box center [616, 22] width 12 height 21
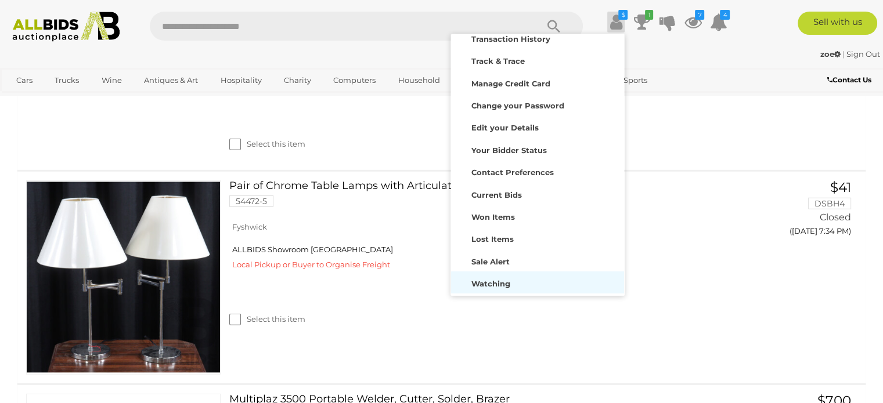
scroll to position [56, 0]
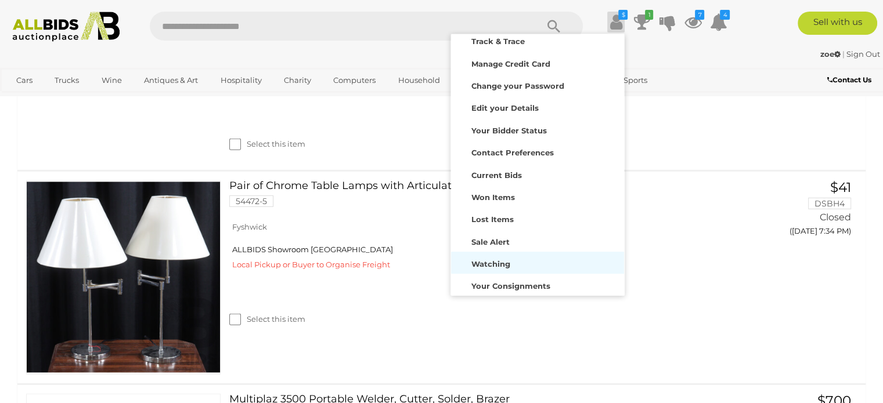
click at [497, 266] on strong "Watching" at bounding box center [490, 263] width 39 height 9
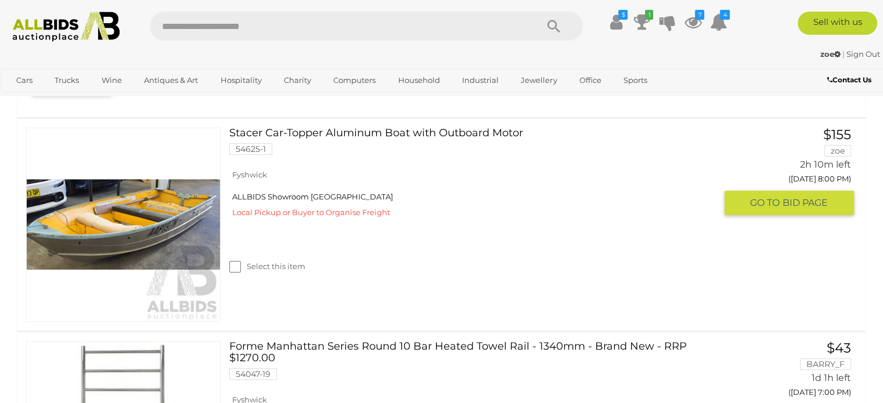
scroll to position [232, 0]
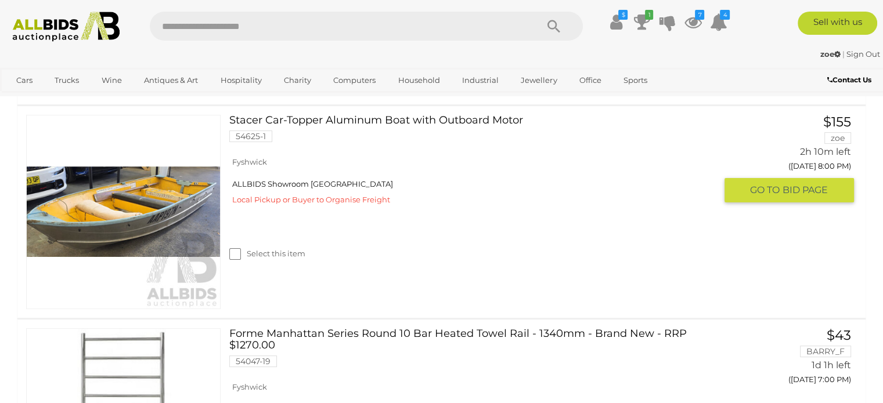
click at [144, 208] on link at bounding box center [123, 212] width 194 height 194
